Goal: Information Seeking & Learning: Learn about a topic

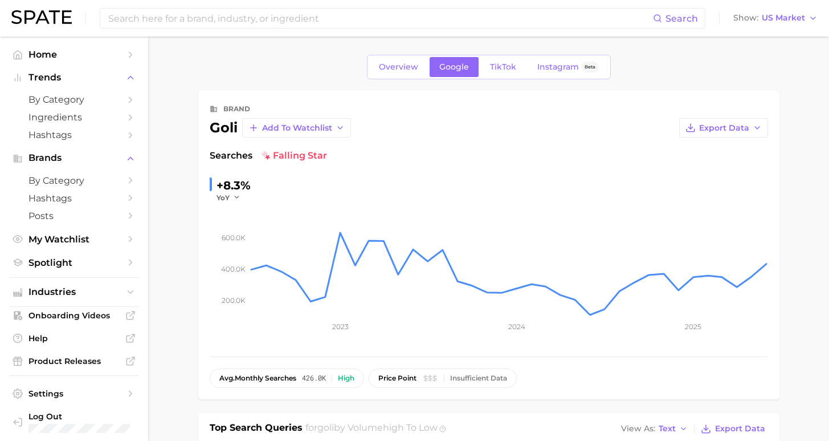
scroll to position [337, 0]
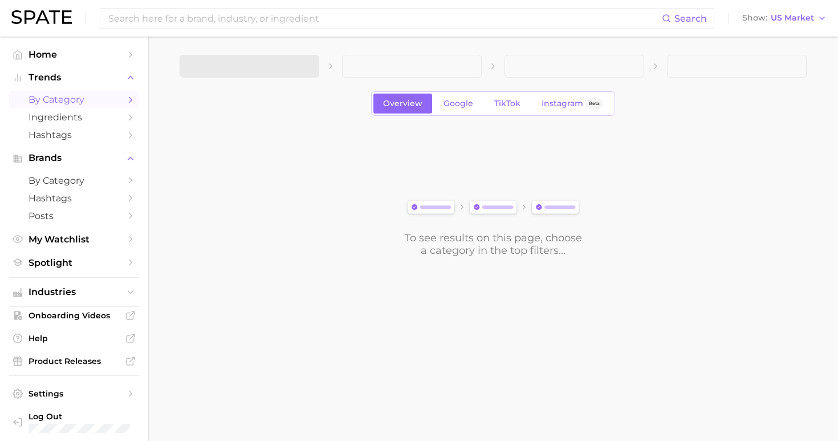
click at [297, 31] on div "Search Show US Market" at bounding box center [418, 18] width 815 height 36
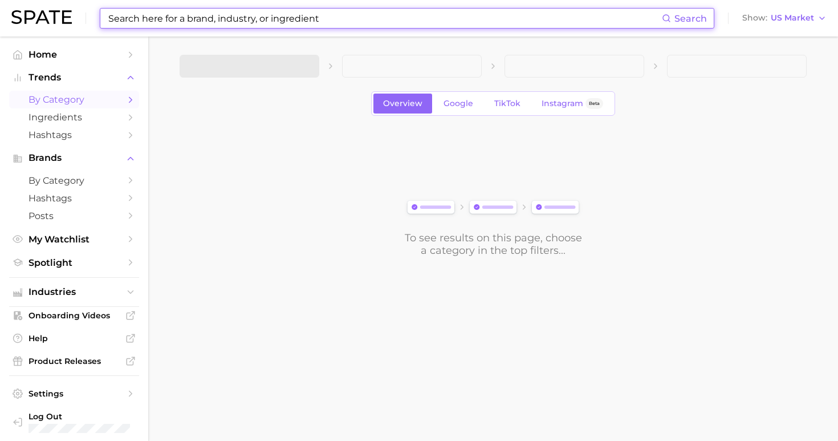
click at [296, 19] on input at bounding box center [384, 18] width 554 height 19
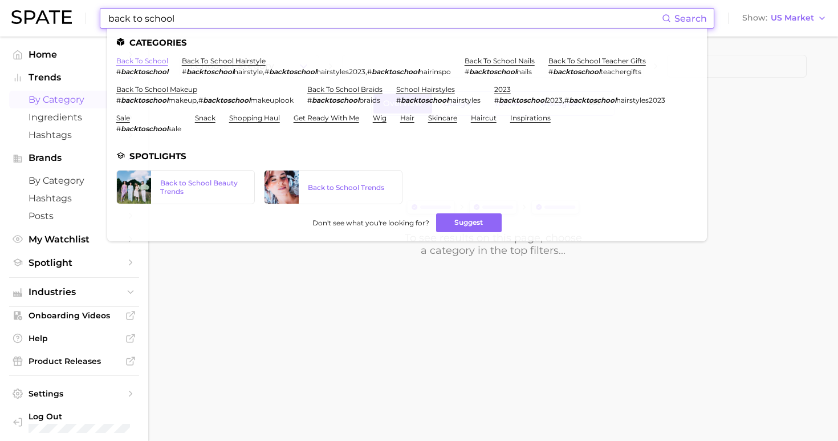
type input "back to school"
click at [147, 62] on link "back to school" at bounding box center [142, 60] width 52 height 9
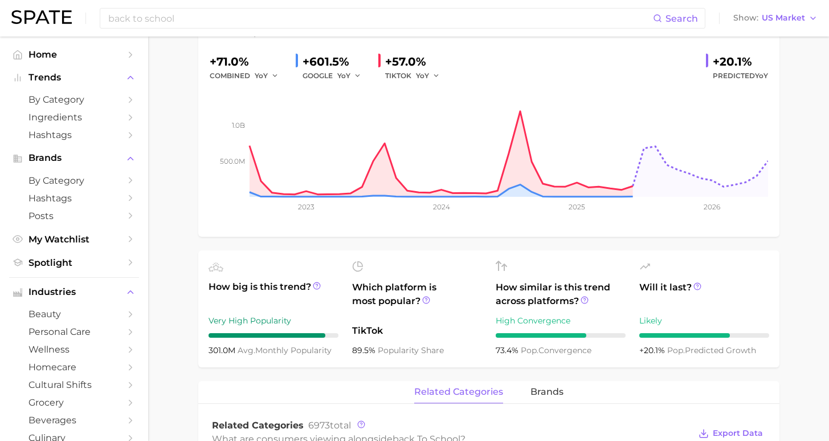
scroll to position [407, 0]
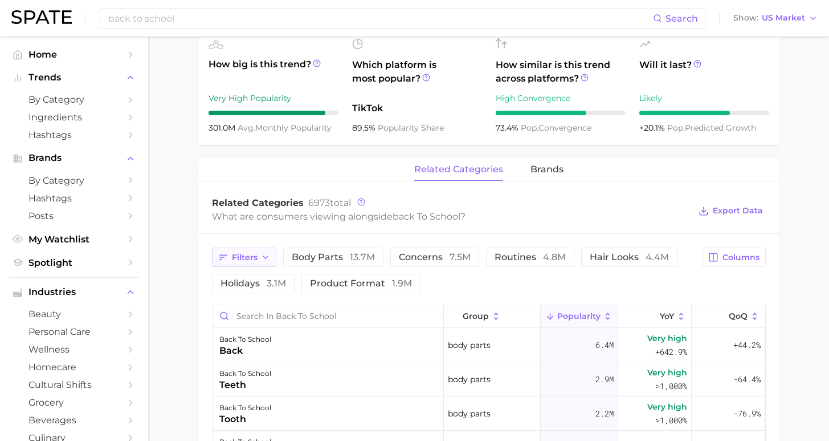
click at [237, 259] on span "Filters" at bounding box center [245, 257] width 26 height 10
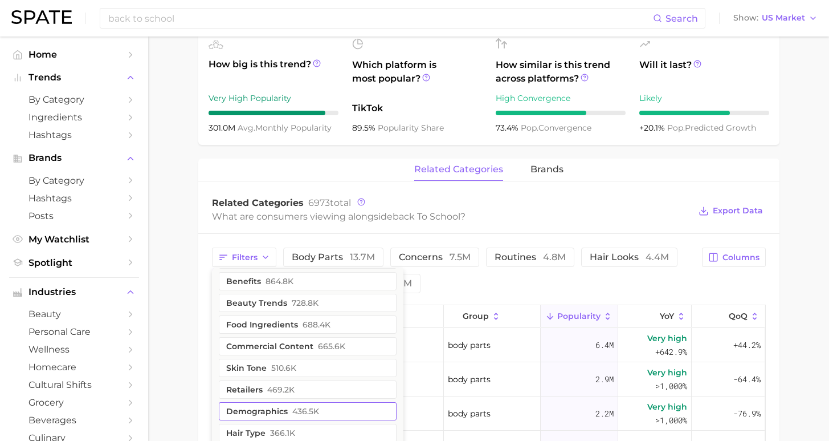
scroll to position [109, 0]
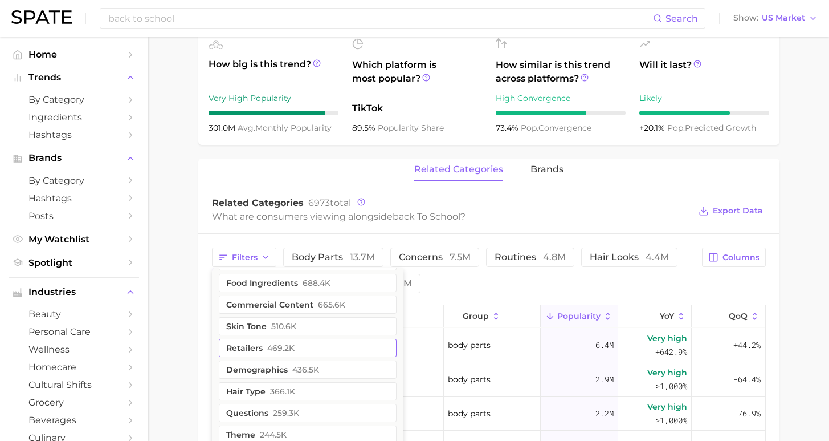
click at [276, 352] on span "469.2k" at bounding box center [280, 347] width 27 height 9
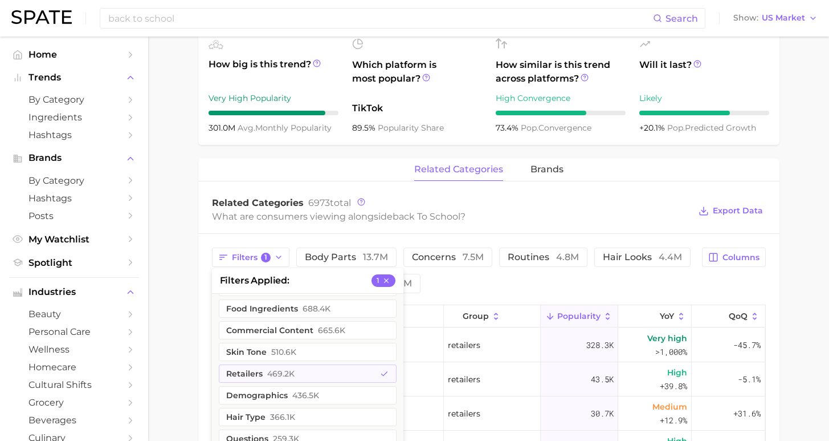
click at [513, 291] on div "Filters 1 filters applied 1 purchases 1.7m ingredients 1.5m creator content 1.0…" at bounding box center [454, 270] width 484 height 46
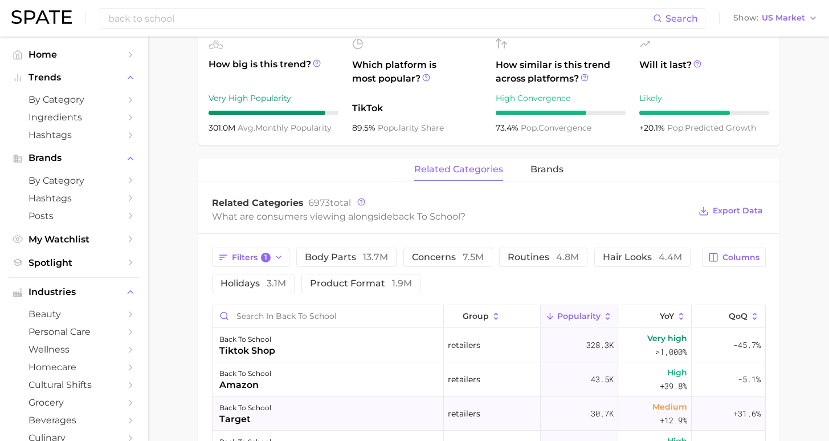
scroll to position [2, 0]
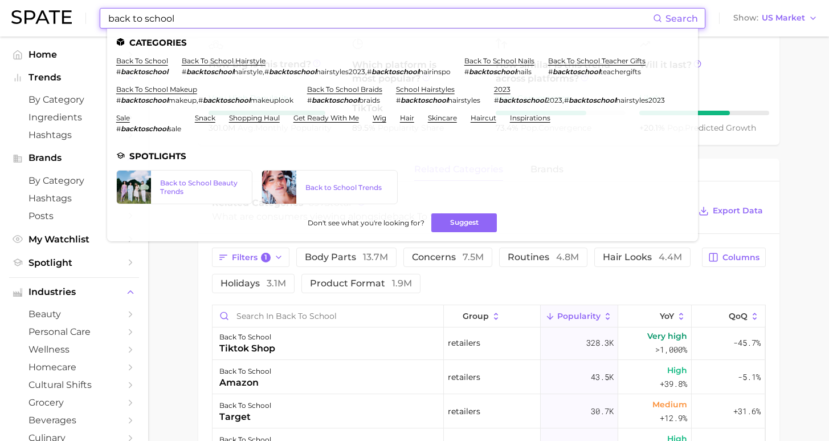
drag, startPoint x: 174, startPoint y: 18, endPoint x: 72, endPoint y: 14, distance: 102.1
click at [72, 14] on div "back to school Search Categories back to school # backtoschool back to school h…" at bounding box center [414, 18] width 806 height 36
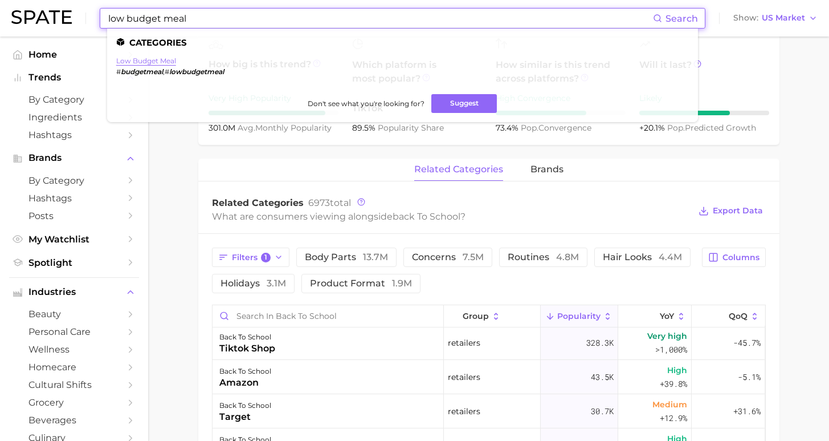
type input "low budget meal"
click at [149, 57] on link "low budget meal" at bounding box center [146, 60] width 60 height 9
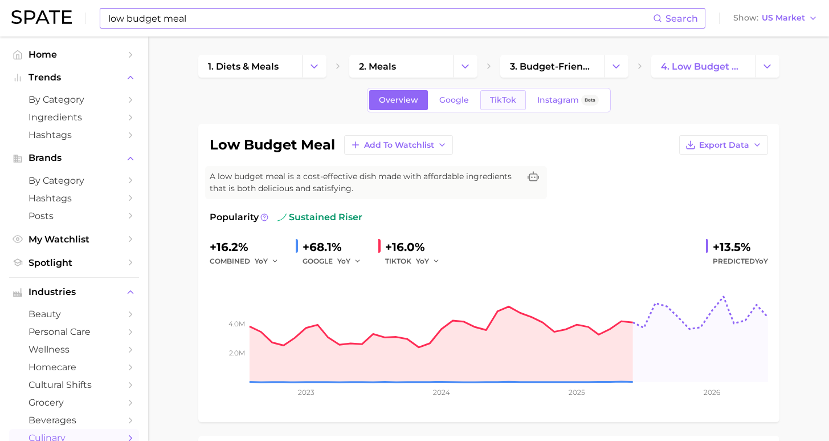
click at [508, 102] on span "TikTok" at bounding box center [503, 100] width 26 height 10
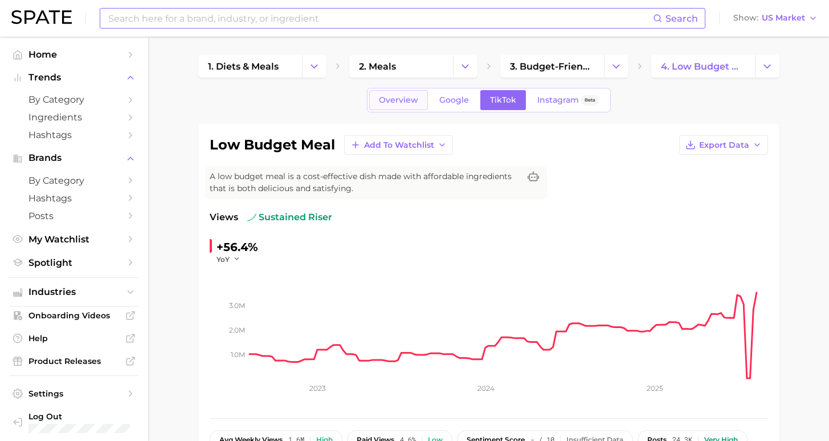
click at [396, 99] on span "Overview" at bounding box center [398, 100] width 39 height 10
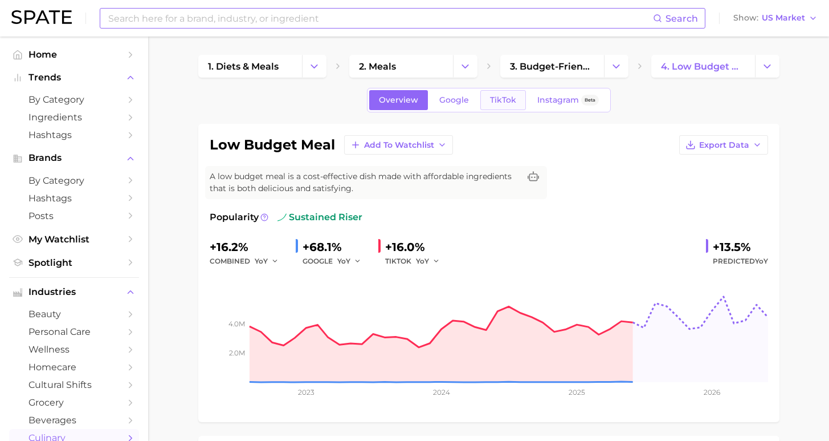
click at [503, 97] on span "TikTok" at bounding box center [503, 100] width 26 height 10
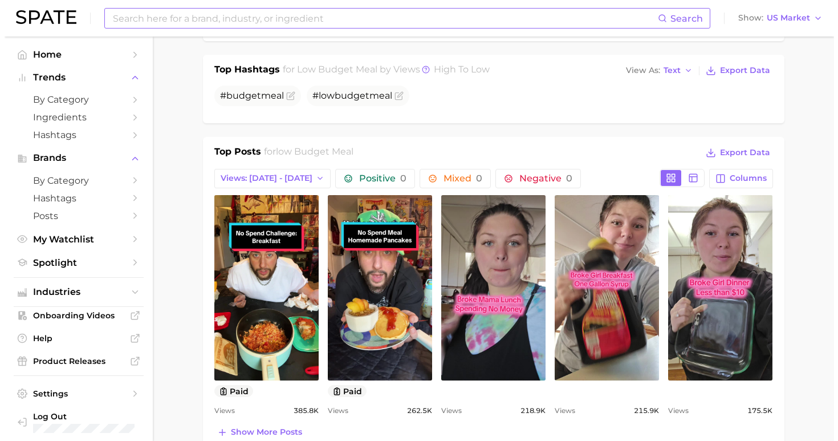
scroll to position [781, 0]
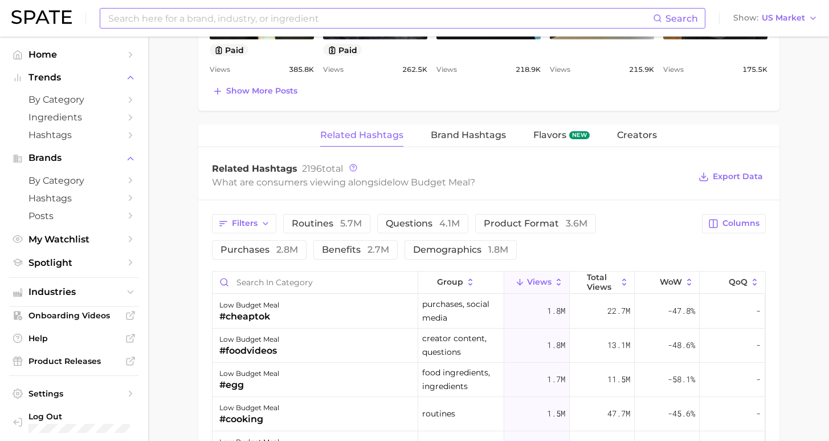
click at [535, 284] on span "Views" at bounding box center [539, 281] width 25 height 9
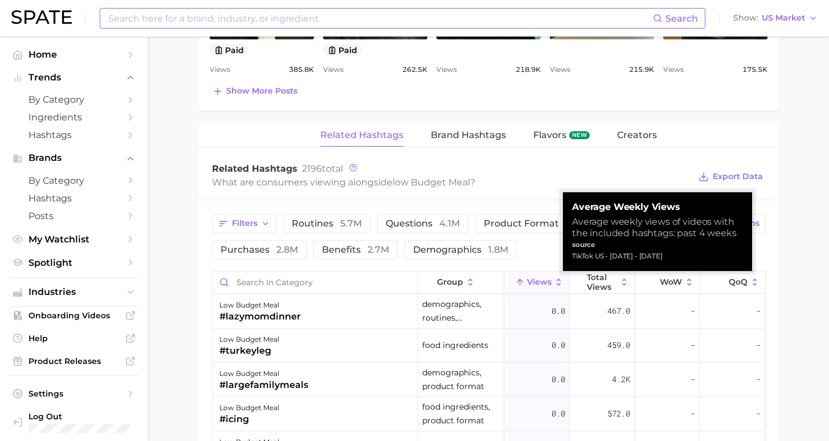
click at [535, 286] on button "Views" at bounding box center [536, 282] width 65 height 22
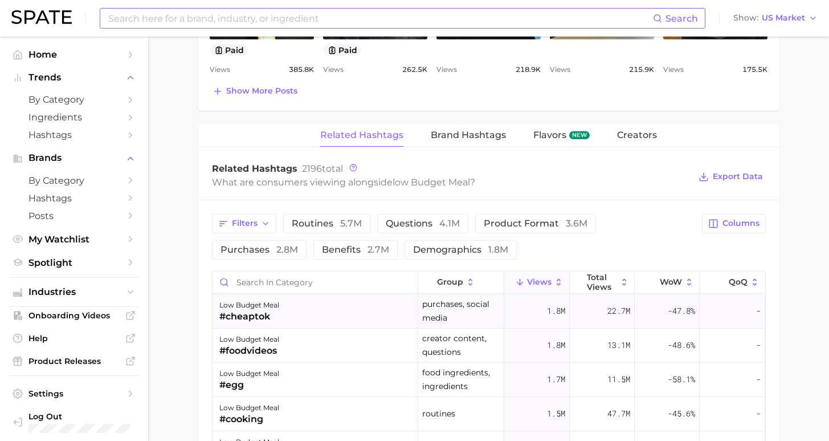
click at [262, 314] on div "#cheaptok" at bounding box center [249, 316] width 60 height 14
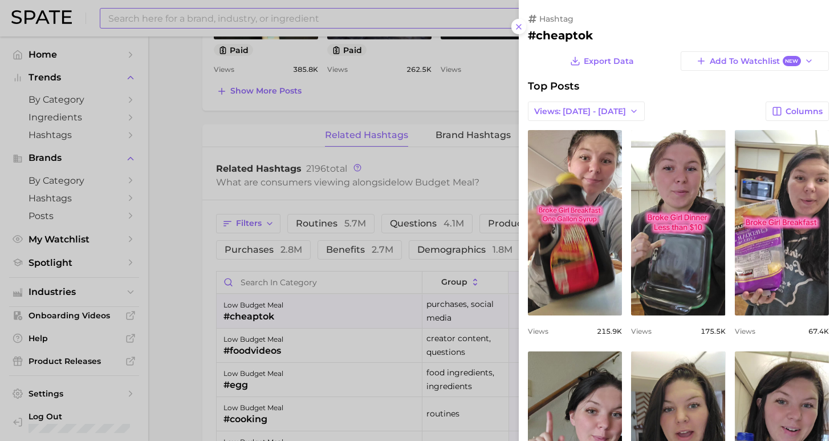
scroll to position [0, 0]
click at [255, 377] on div at bounding box center [419, 220] width 838 height 441
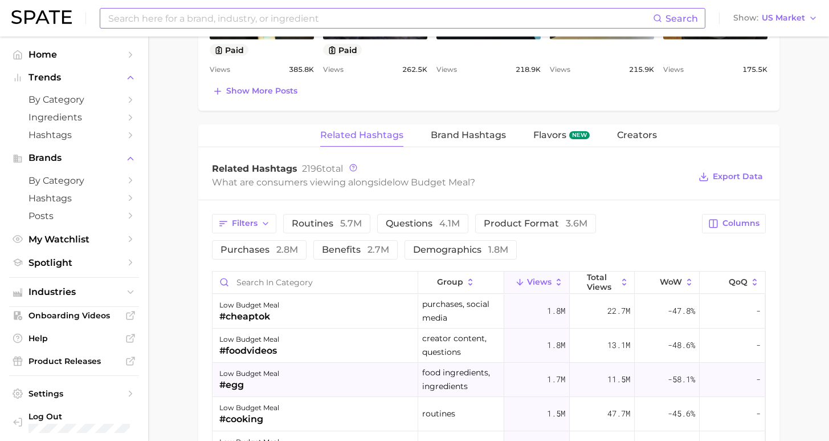
click at [254, 380] on div "#egg" at bounding box center [249, 385] width 60 height 14
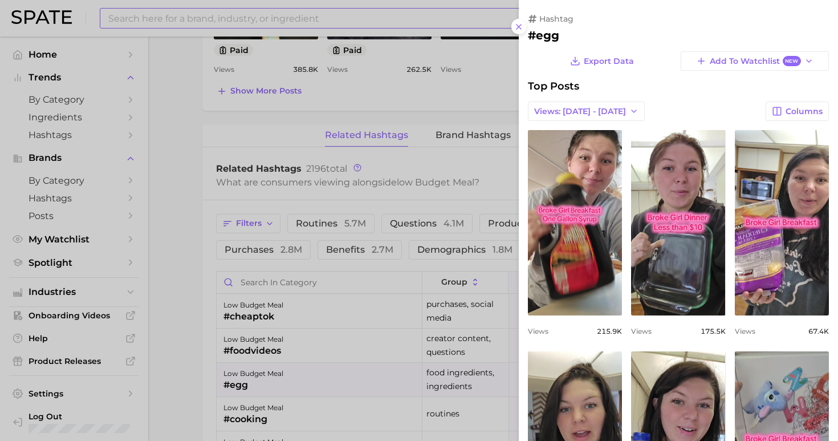
click at [262, 365] on div at bounding box center [419, 220] width 838 height 441
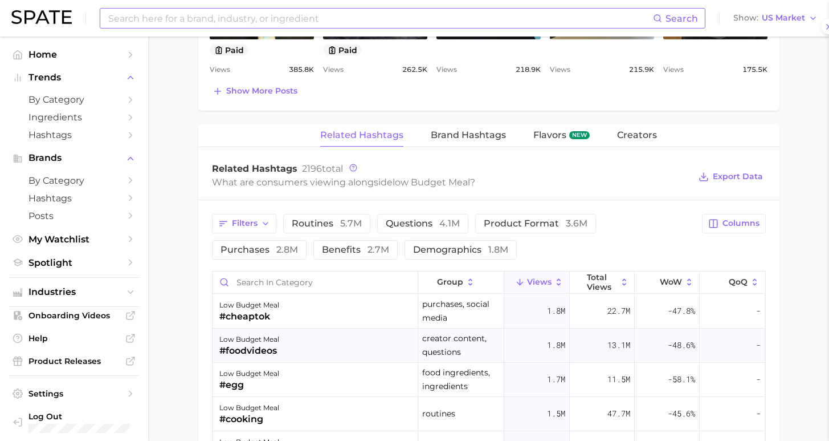
click at [266, 353] on div at bounding box center [414, 220] width 829 height 441
click at [267, 353] on div "#foodvideos" at bounding box center [249, 351] width 60 height 14
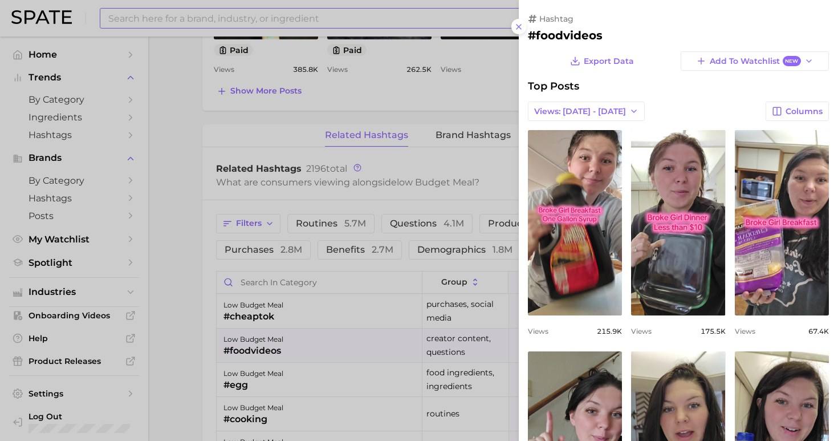
drag, startPoint x: 170, startPoint y: 354, endPoint x: 197, endPoint y: 335, distance: 33.1
click at [170, 354] on div at bounding box center [419, 220] width 838 height 441
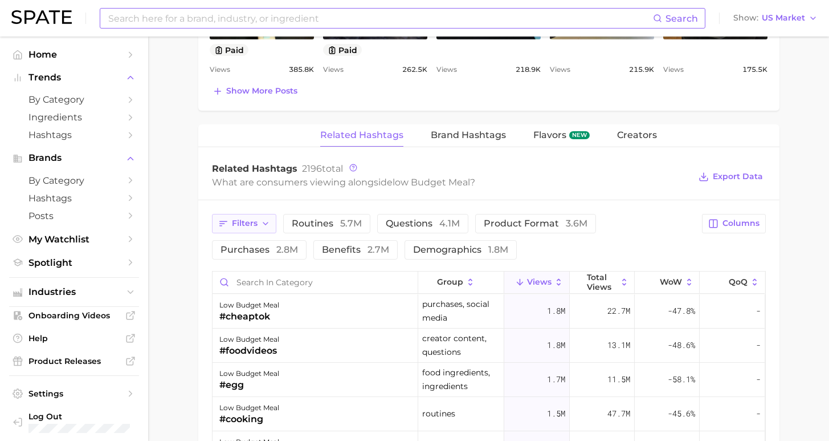
click at [267, 224] on icon "button" at bounding box center [265, 223] width 9 height 9
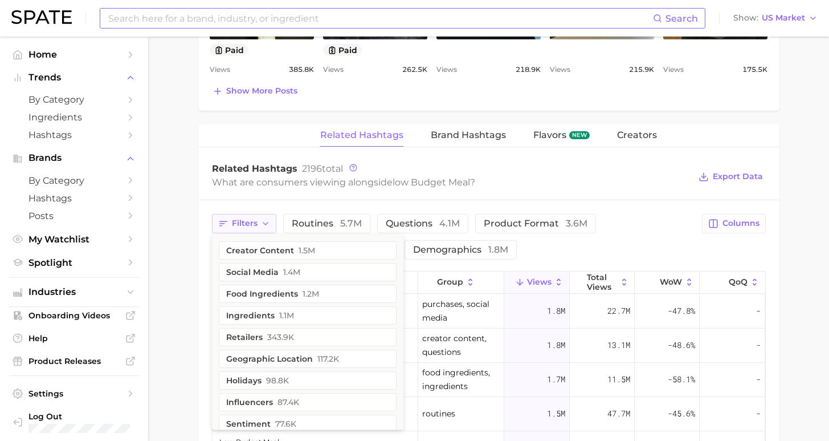
drag, startPoint x: 194, startPoint y: 218, endPoint x: 262, endPoint y: 229, distance: 69.2
click at [193, 218] on main "1. diets & meals 2. meals 3. budget-friendly recipes 4. low budget meal Overvie…" at bounding box center [488, 18] width 681 height 1527
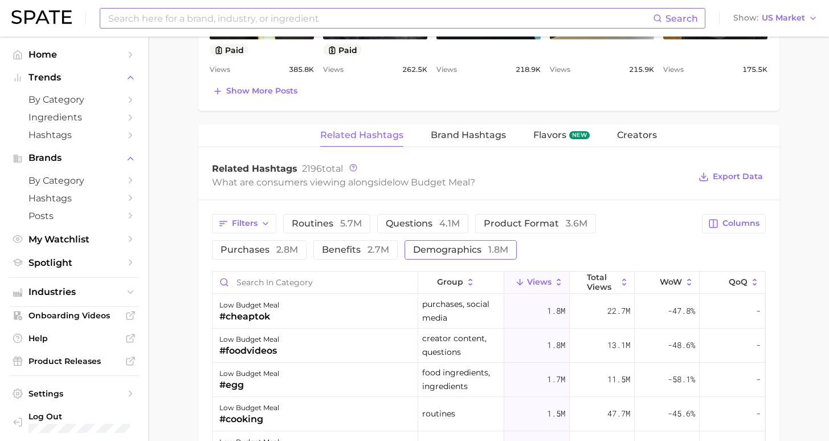
drag, startPoint x: 352, startPoint y: 248, endPoint x: 385, endPoint y: 252, distance: 32.7
click at [413, 248] on span "demographics 1.8m" at bounding box center [460, 249] width 95 height 9
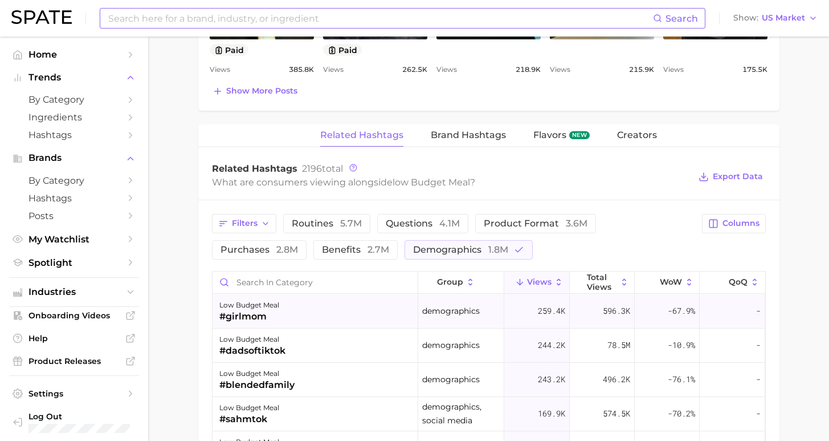
click at [338, 299] on div "low budget meal #girlmom" at bounding box center [316, 311] width 206 height 34
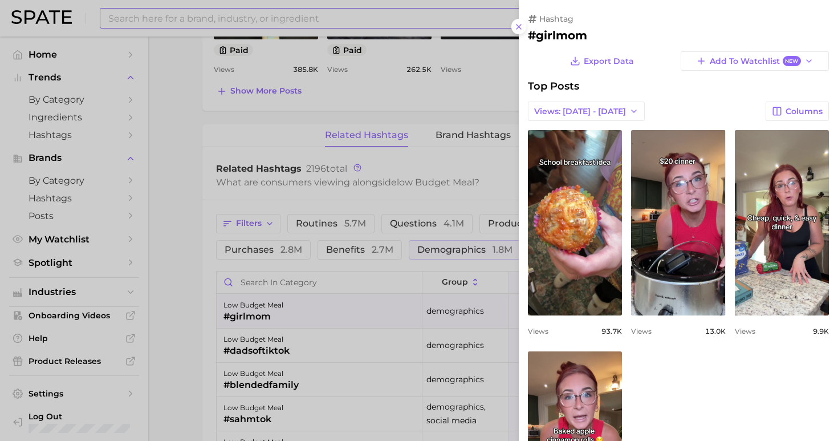
click at [184, 260] on div at bounding box center [419, 220] width 838 height 441
